Goal: Information Seeking & Learning: Check status

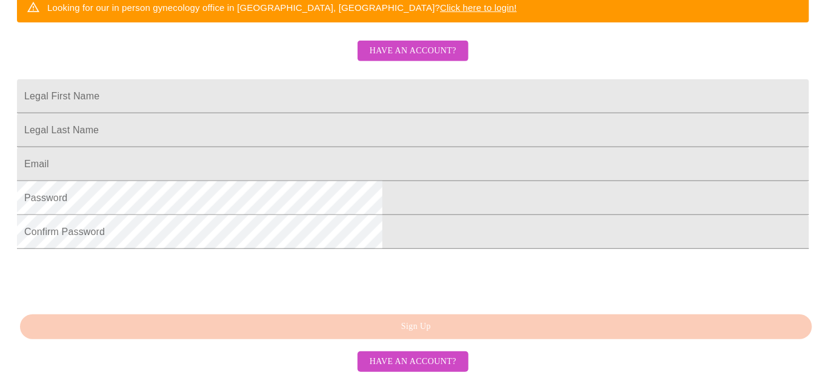
scroll to position [351, 0]
click at [402, 361] on span "Have an account?" at bounding box center [413, 361] width 87 height 15
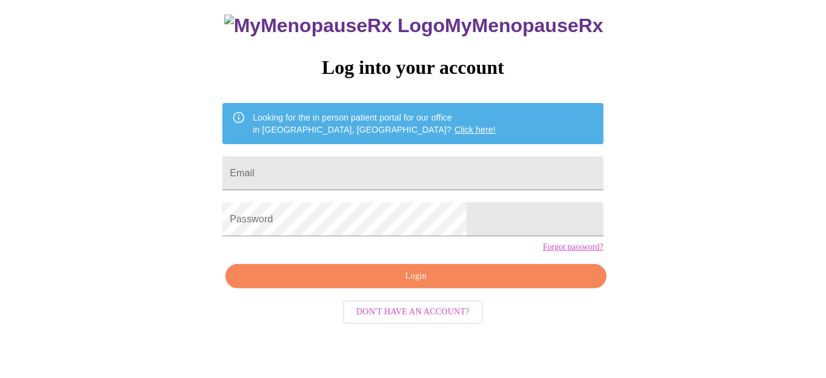
scroll to position [58, 0]
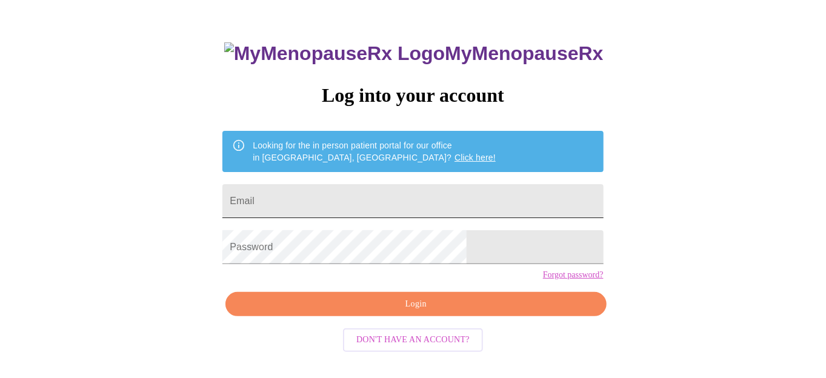
click at [341, 195] on input "Email" at bounding box center [412, 201] width 381 height 34
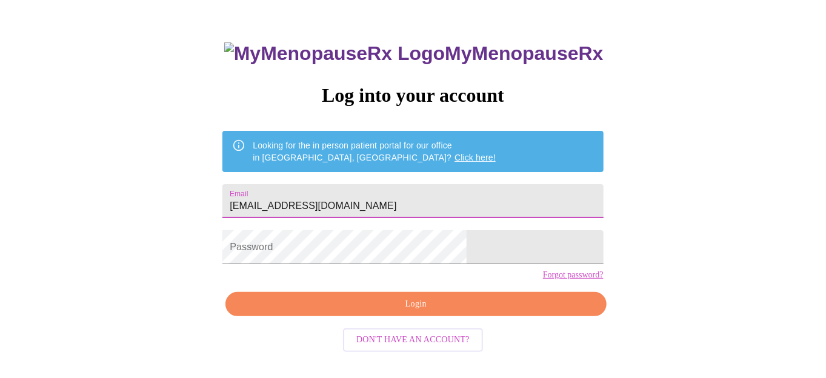
type input "adaclaudia1@hotmail.com"
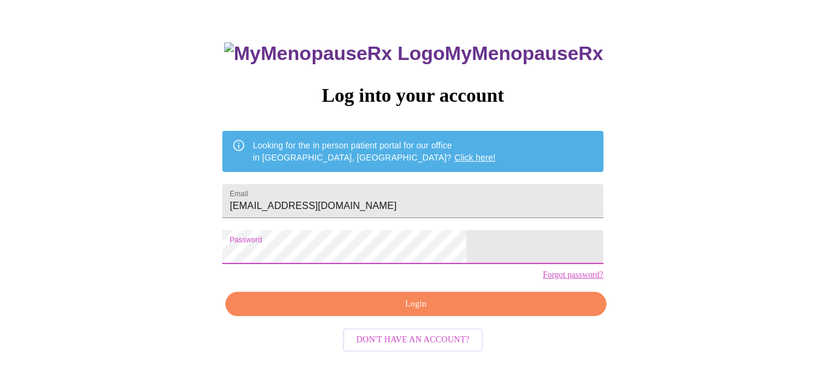
click at [406, 312] on span "Login" at bounding box center [415, 304] width 353 height 15
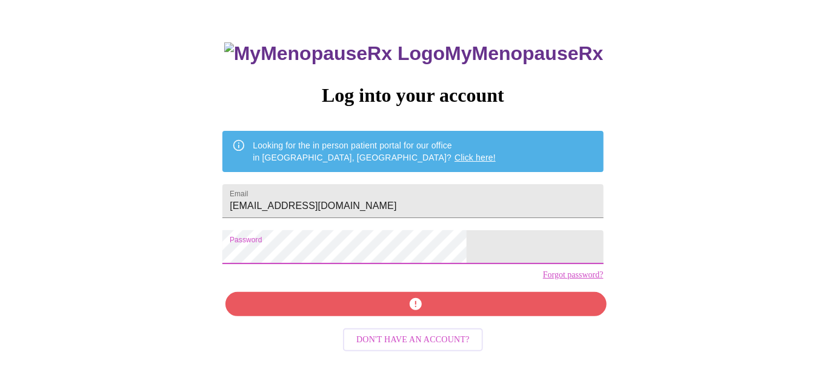
click at [261, 262] on div "MyMenopauseRx Log into your account Looking for the in person patient portal fo…" at bounding box center [413, 174] width 816 height 454
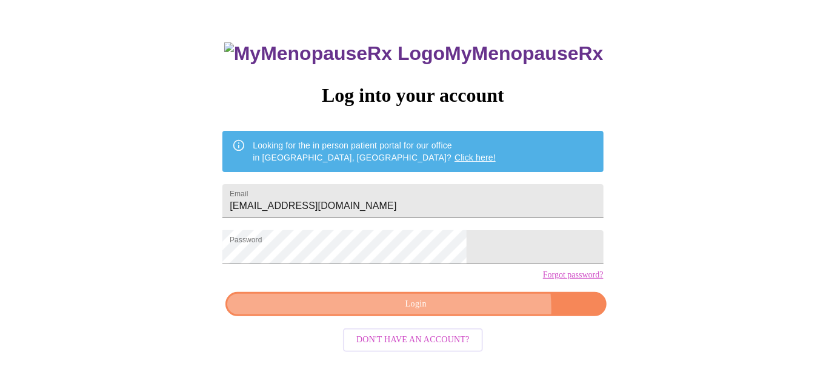
click at [457, 312] on span "Login" at bounding box center [415, 304] width 353 height 15
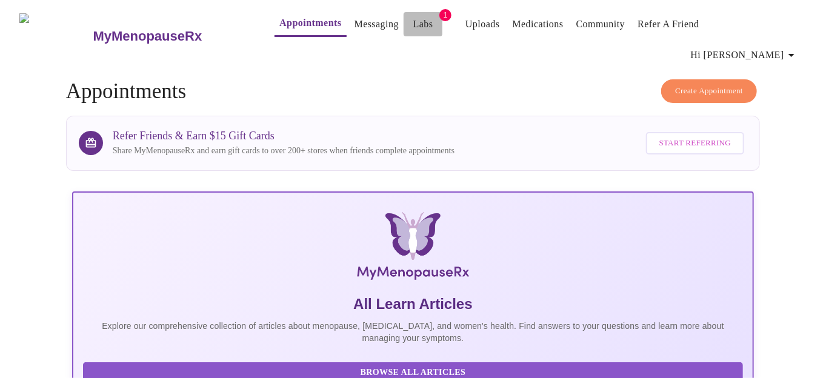
click at [413, 25] on link "Labs" at bounding box center [423, 24] width 20 height 17
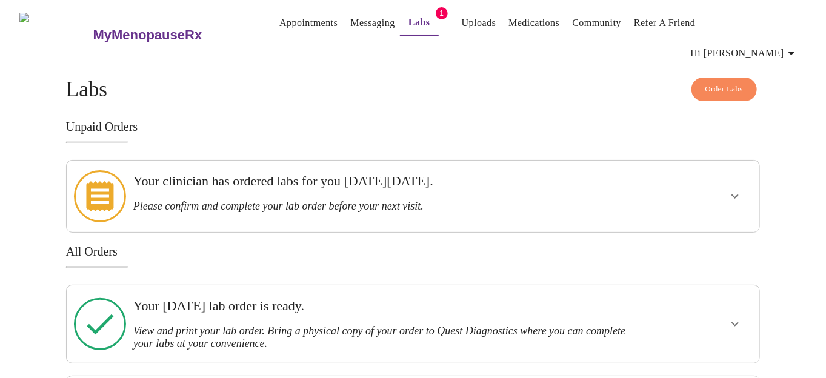
click at [444, 173] on h3 "Your clinician has ordered labs for you on Wednesday, August 6th." at bounding box center [379, 181] width 493 height 16
click at [739, 189] on icon "show more" at bounding box center [735, 196] width 15 height 15
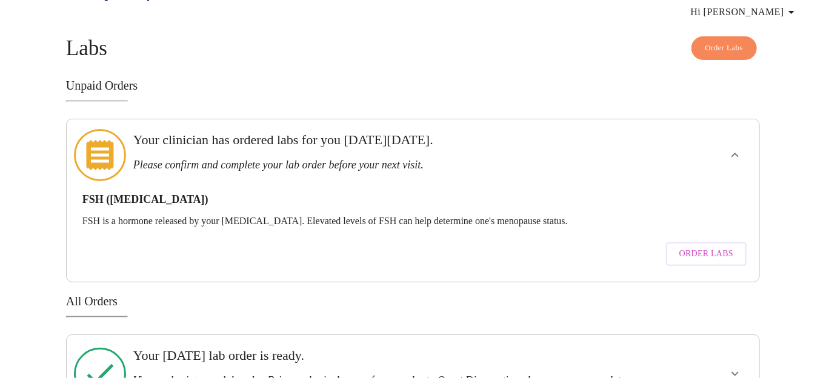
scroll to position [61, 0]
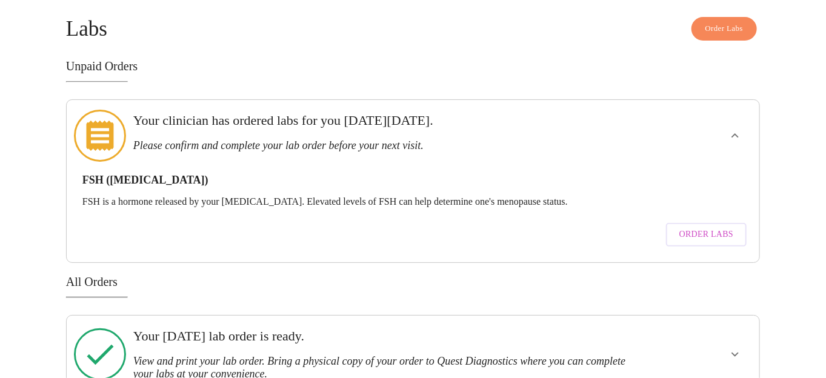
click at [454, 196] on p "FSH is a hormone released by your pituitary gland. Elevated levels of FSH can h…" at bounding box center [412, 201] width 661 height 11
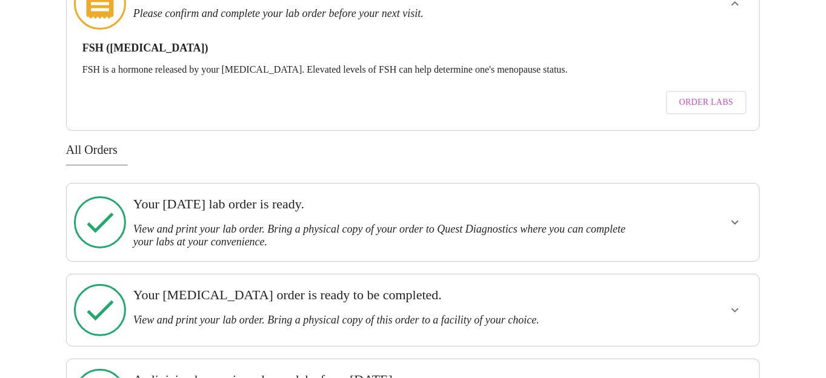
scroll to position [207, 0]
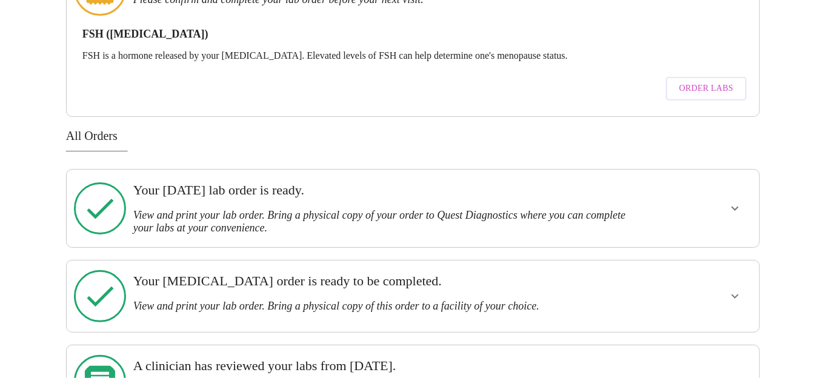
click at [547, 209] on h3 "View and print your lab order. Bring a physical copy of your order to Quest Dia…" at bounding box center [379, 221] width 493 height 25
click at [737, 201] on icon "show more" at bounding box center [735, 208] width 15 height 15
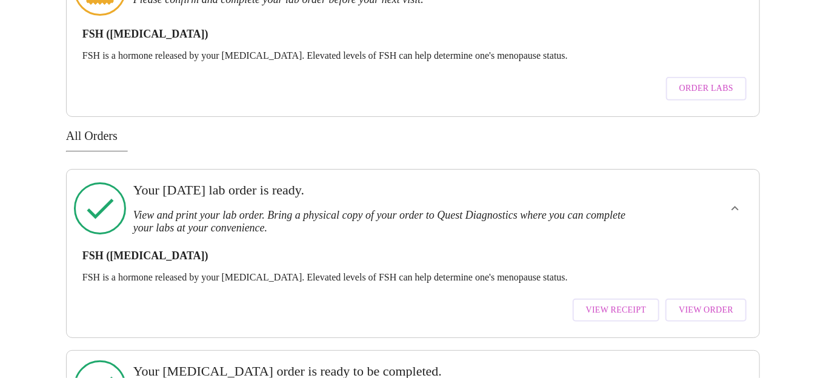
scroll to position [267, 0]
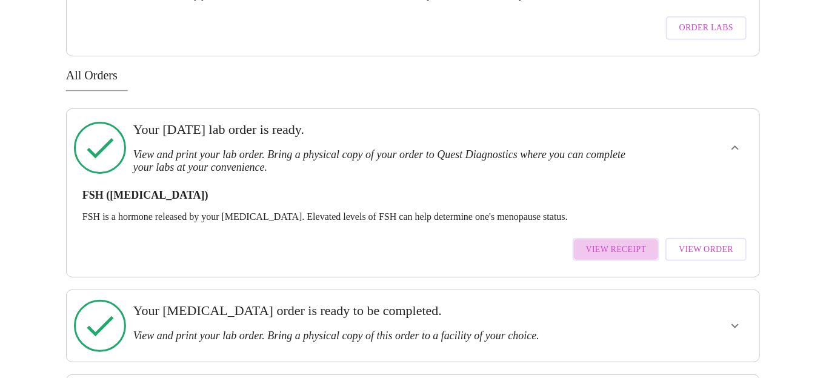
click at [625, 242] on span "View Receipt" at bounding box center [616, 249] width 61 height 15
click at [697, 242] on span "View Order" at bounding box center [706, 249] width 55 height 15
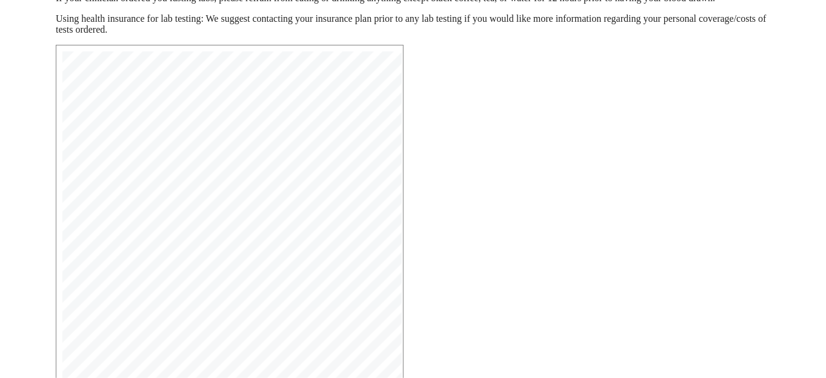
scroll to position [353, 0]
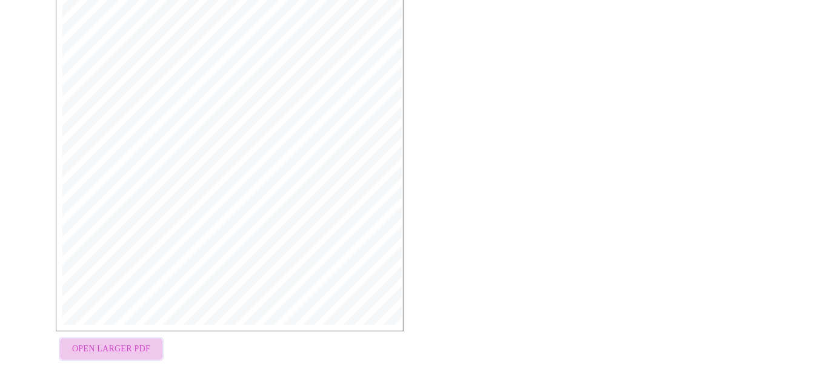
click at [120, 342] on span "Open Larger PDF" at bounding box center [111, 349] width 78 height 15
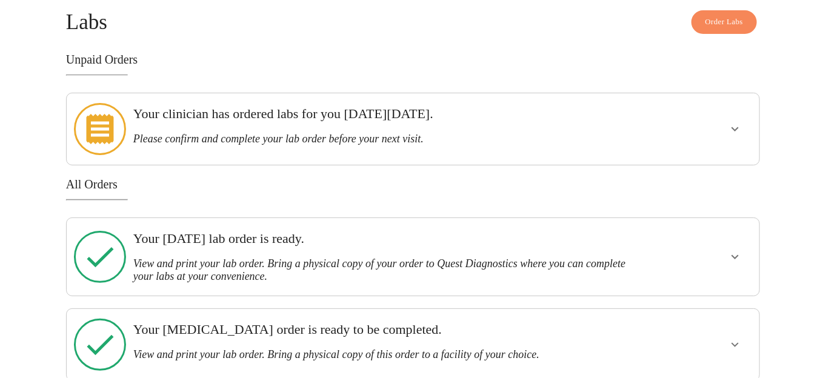
scroll to position [119, 0]
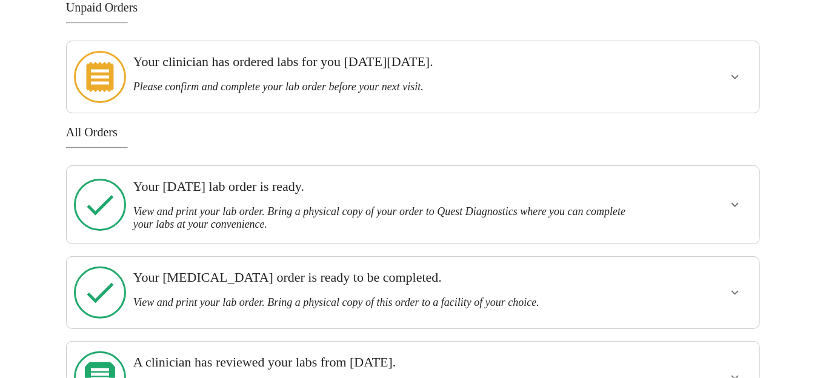
click at [735, 285] on icon "show more" at bounding box center [735, 292] width 15 height 15
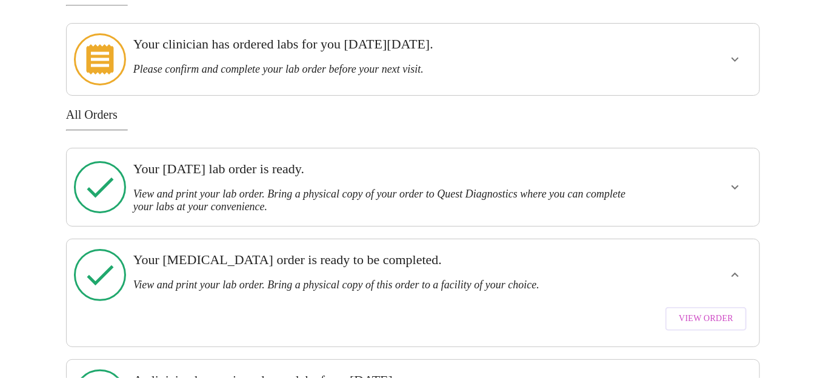
scroll to position [155, 0]
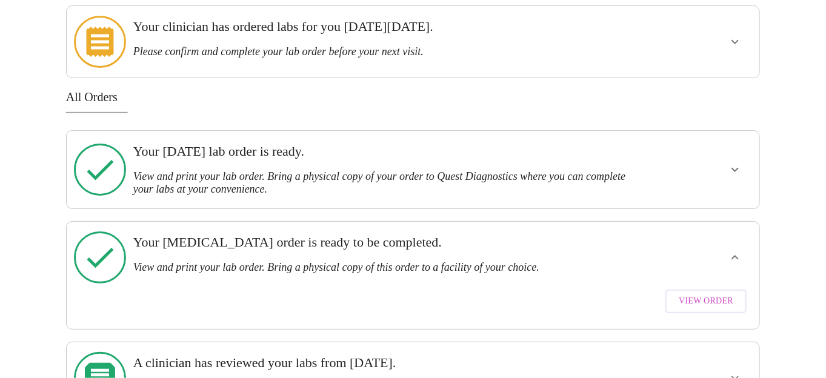
click at [710, 294] on span "View Order" at bounding box center [706, 301] width 55 height 15
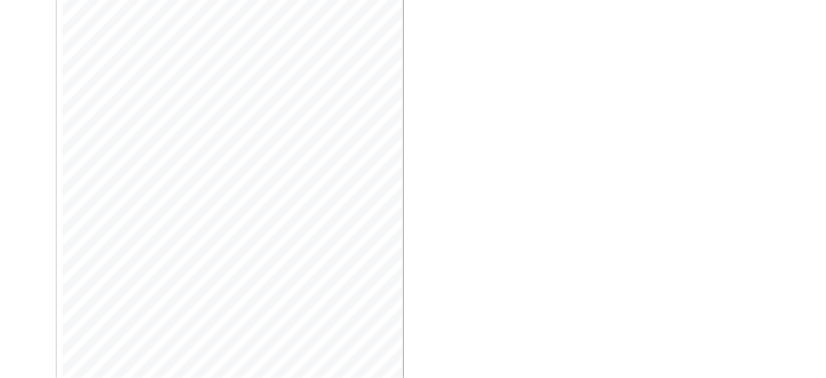
scroll to position [354, 0]
click at [104, 350] on span "Open Larger PDF" at bounding box center [111, 357] width 78 height 15
click at [116, 350] on span "Open Larger PDF" at bounding box center [111, 357] width 78 height 15
